Goal: Task Accomplishment & Management: Complete application form

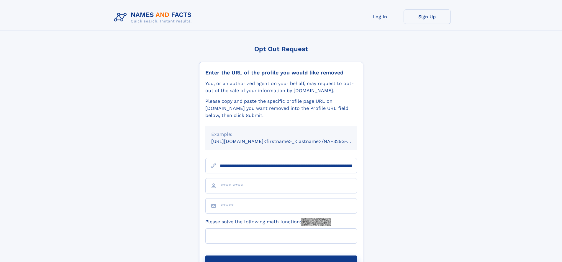
scroll to position [0, 81]
type input "**********"
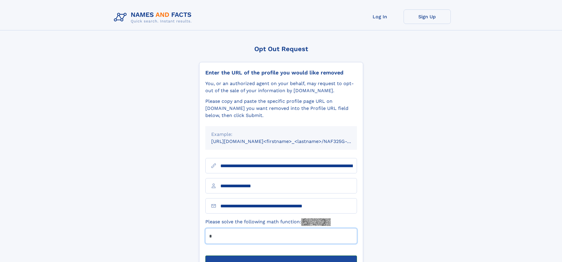
type input "*"
click at [281, 255] on button "Submit Opt Out Request" at bounding box center [281, 264] width 152 height 19
